Goal: Task Accomplishment & Management: Use online tool/utility

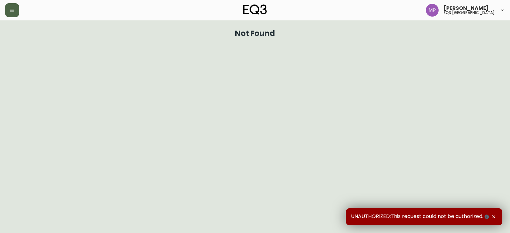
click at [17, 8] on button "button" at bounding box center [12, 10] width 14 height 14
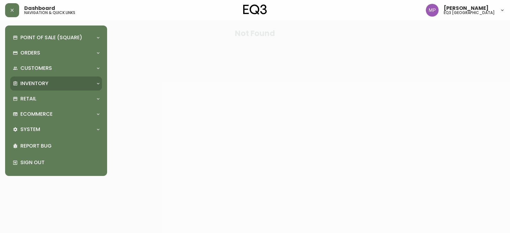
click at [38, 79] on div "Inventory" at bounding box center [56, 84] width 92 height 14
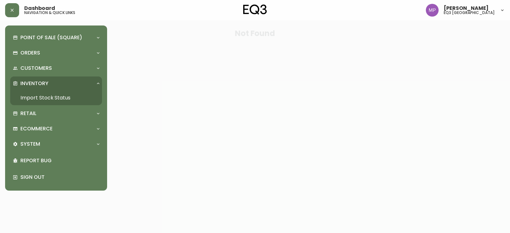
click at [44, 96] on link "Import Stock Status" at bounding box center [56, 98] width 92 height 15
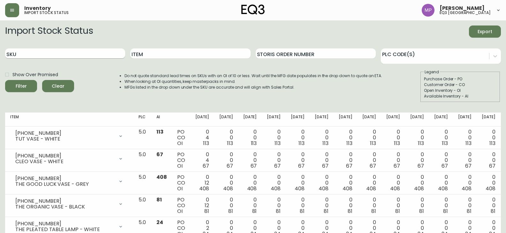
click at [28, 54] on input "SKU" at bounding box center [65, 53] width 120 height 10
click at [5, 80] on button "Filter" at bounding box center [21, 86] width 32 height 12
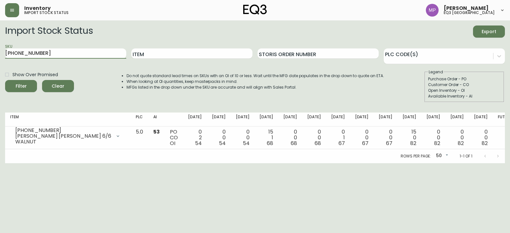
click at [5, 80] on button "Filter" at bounding box center [21, 86] width 32 height 12
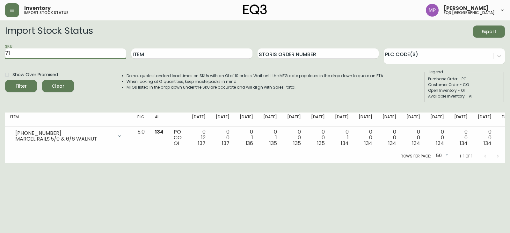
type input "7"
click at [5, 80] on button "Filter" at bounding box center [21, 86] width 32 height 12
type input "3"
click at [5, 80] on button "Filter" at bounding box center [21, 86] width 32 height 12
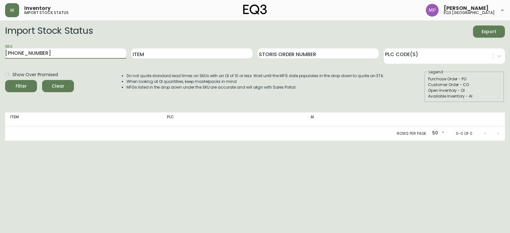
click at [5, 80] on button "Filter" at bounding box center [21, 86] width 32 height 12
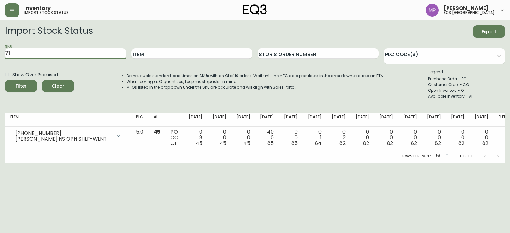
type input "7"
click at [5, 80] on button "Filter" at bounding box center [21, 86] width 32 height 12
type input "[PHONE_NUMBER]"
click at [5, 80] on button "Filter" at bounding box center [21, 86] width 32 height 12
